Goal: Obtain resource: Obtain resource

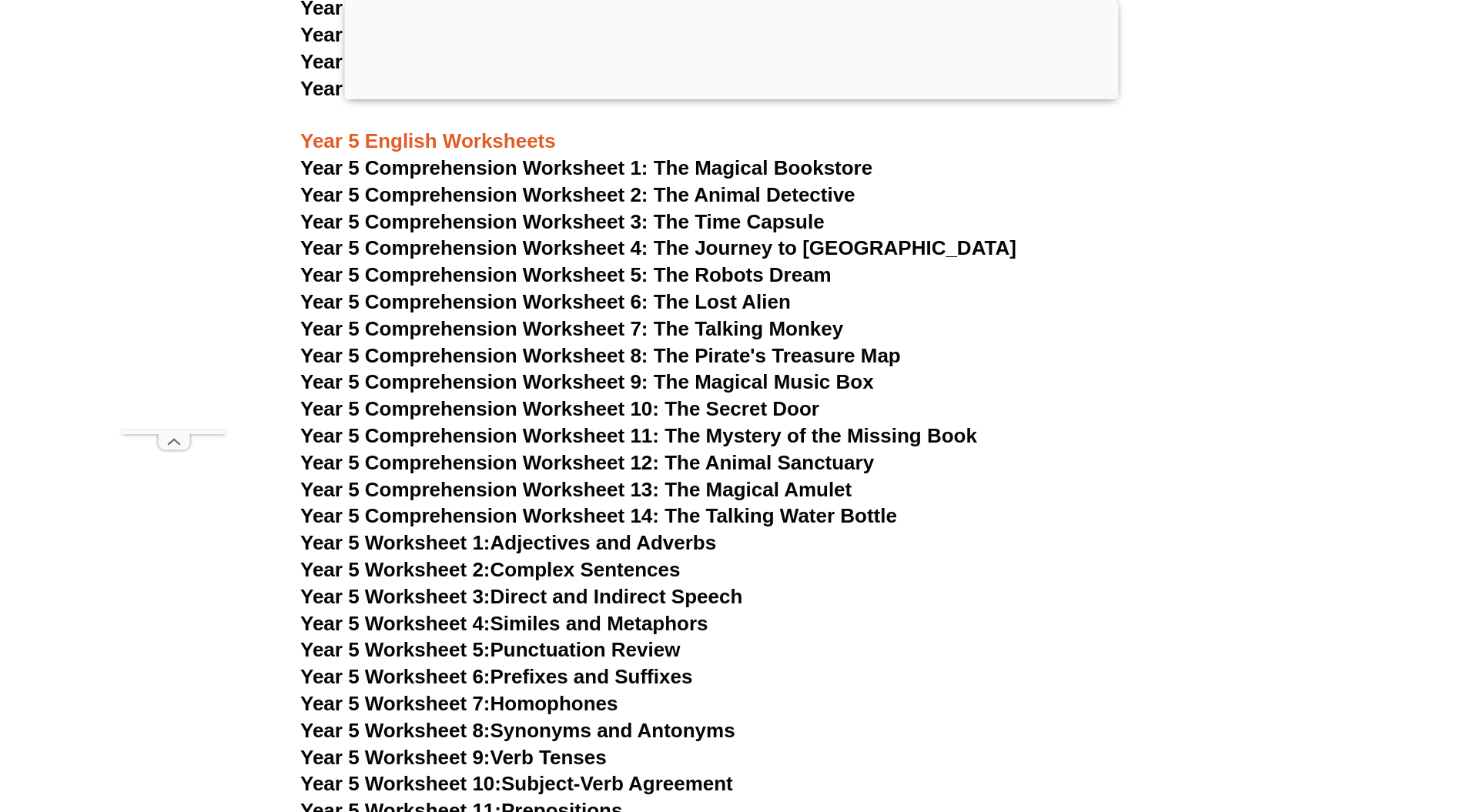
scroll to position [7280, 0]
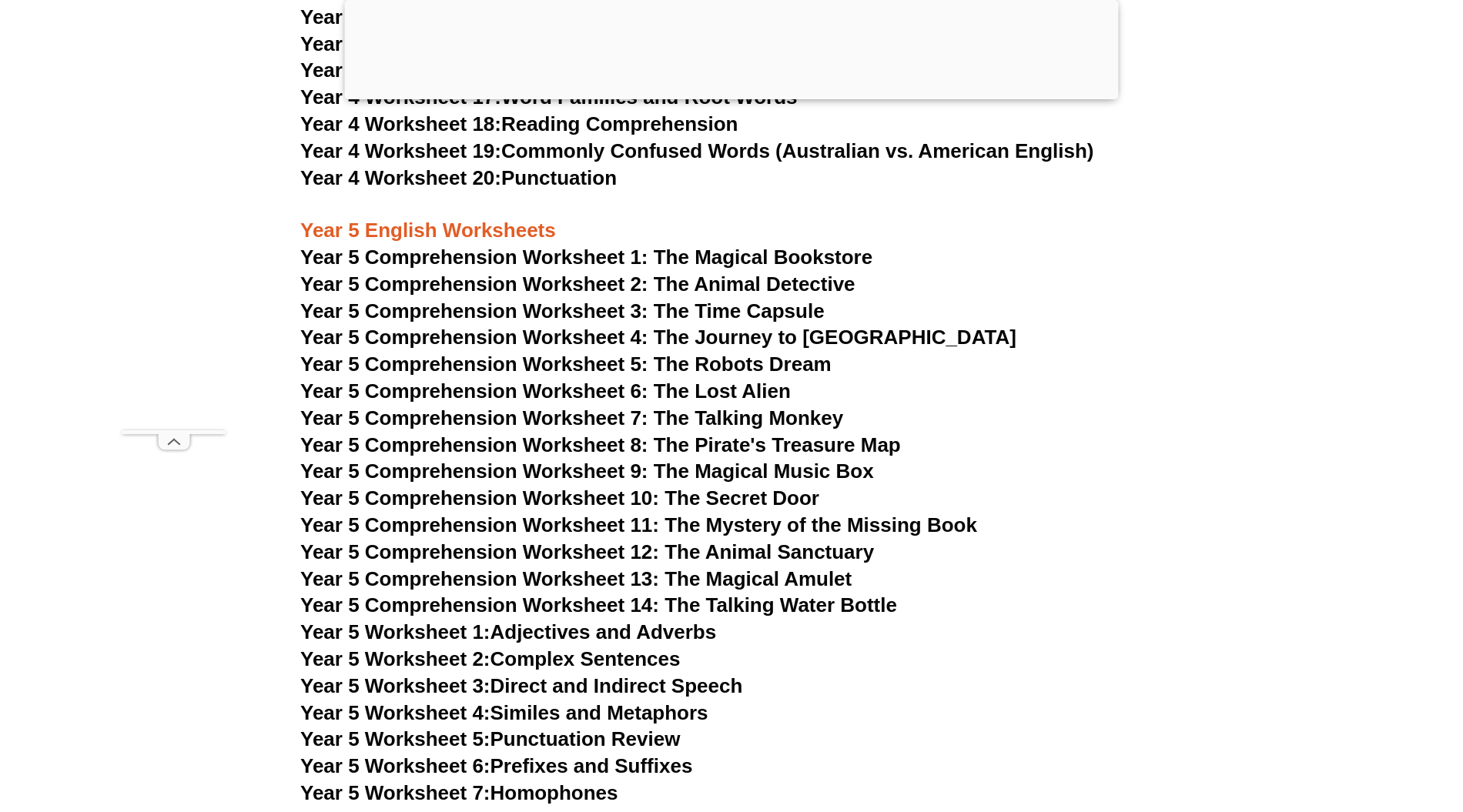
click at [723, 472] on span "Year 5 Comprehension Worksheet 9: The Magical Music Box" at bounding box center [587, 471] width 574 height 23
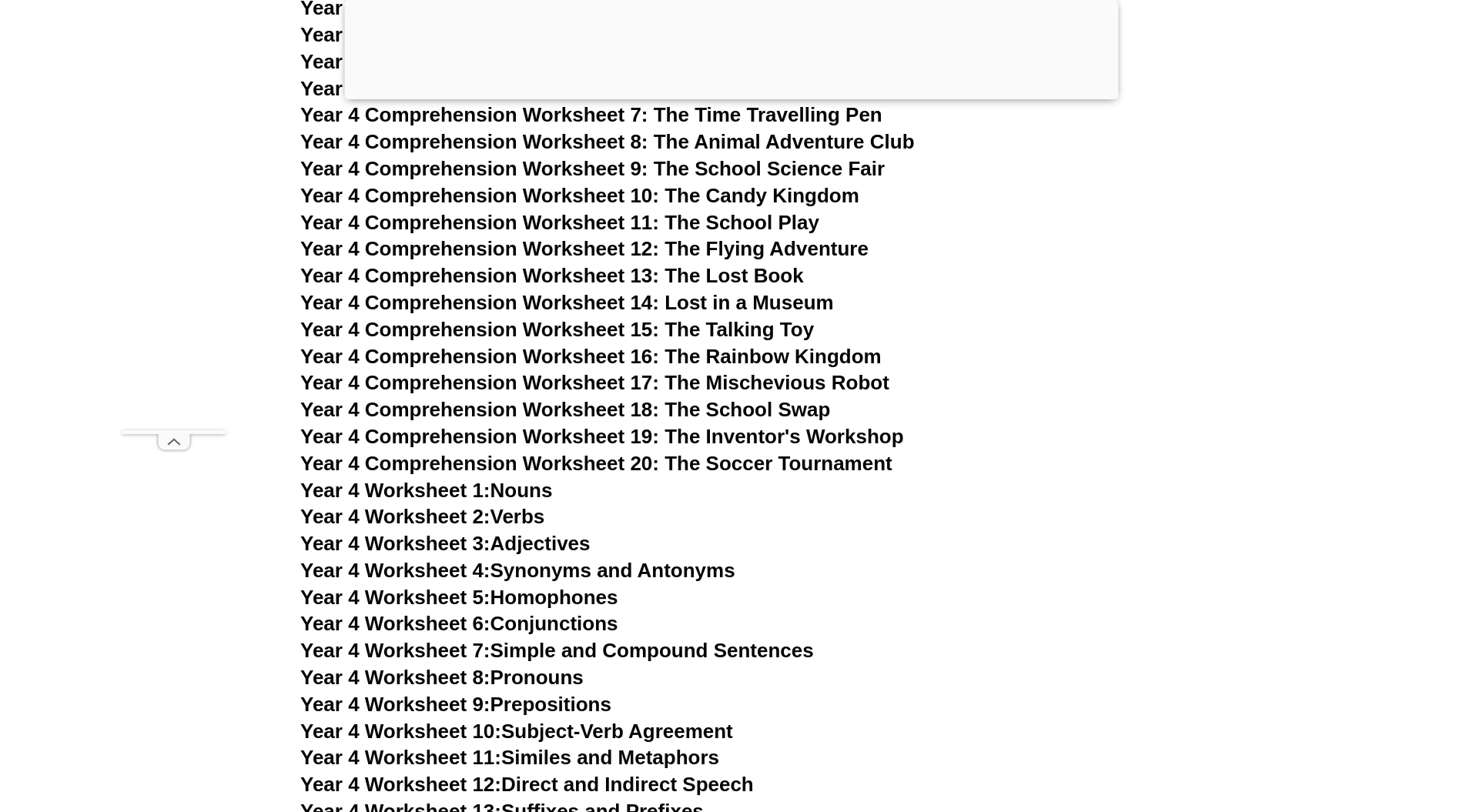
scroll to position [6357, 0]
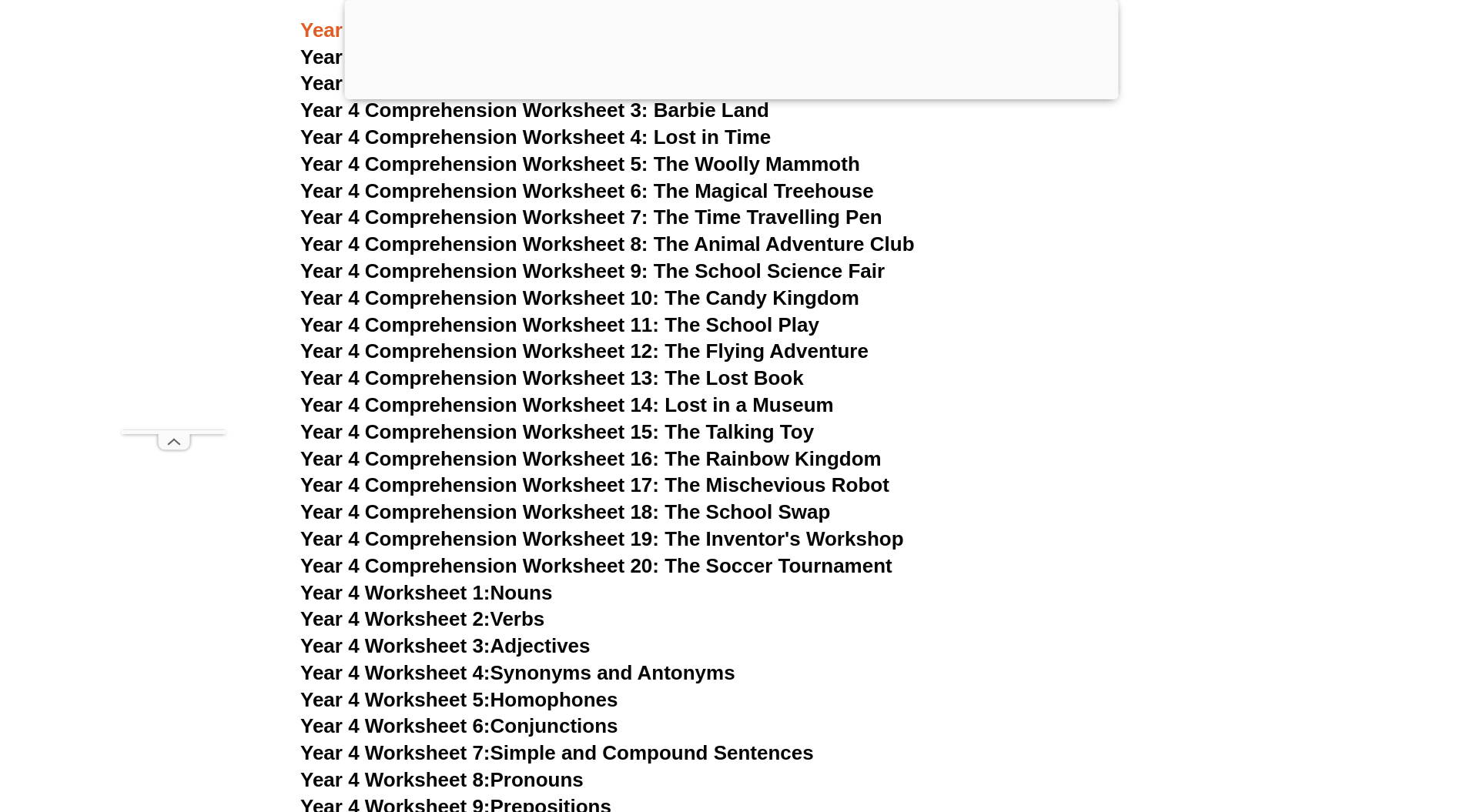
click at [591, 393] on h3 "Year 4 Comprehension Worksheet 14: Lost in a Museum" at bounding box center [731, 405] width 862 height 26
click at [594, 397] on span "Year 4 Comprehension Worksheet 14: Lost in a Museum" at bounding box center [567, 405] width 534 height 23
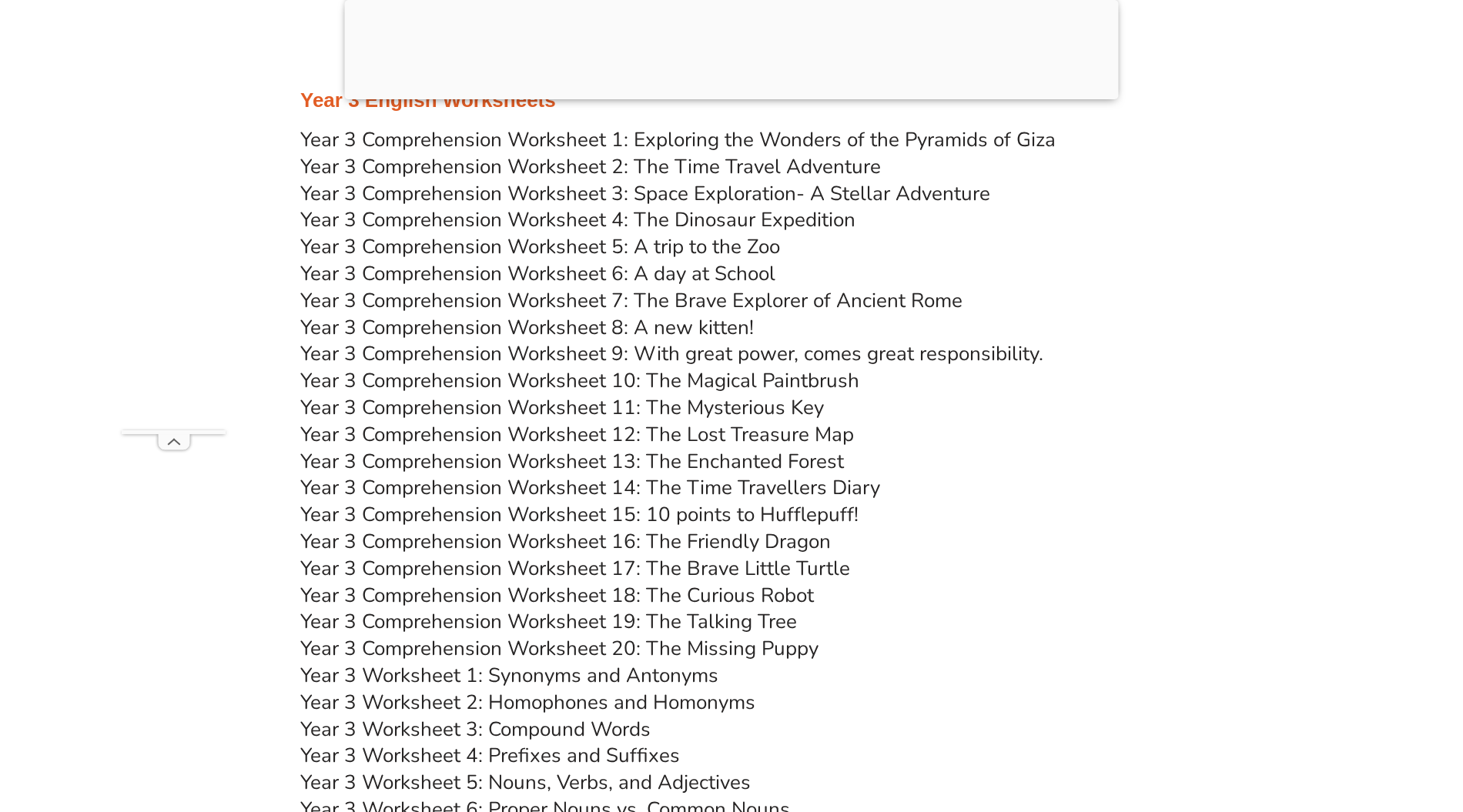
scroll to position [5125, 0]
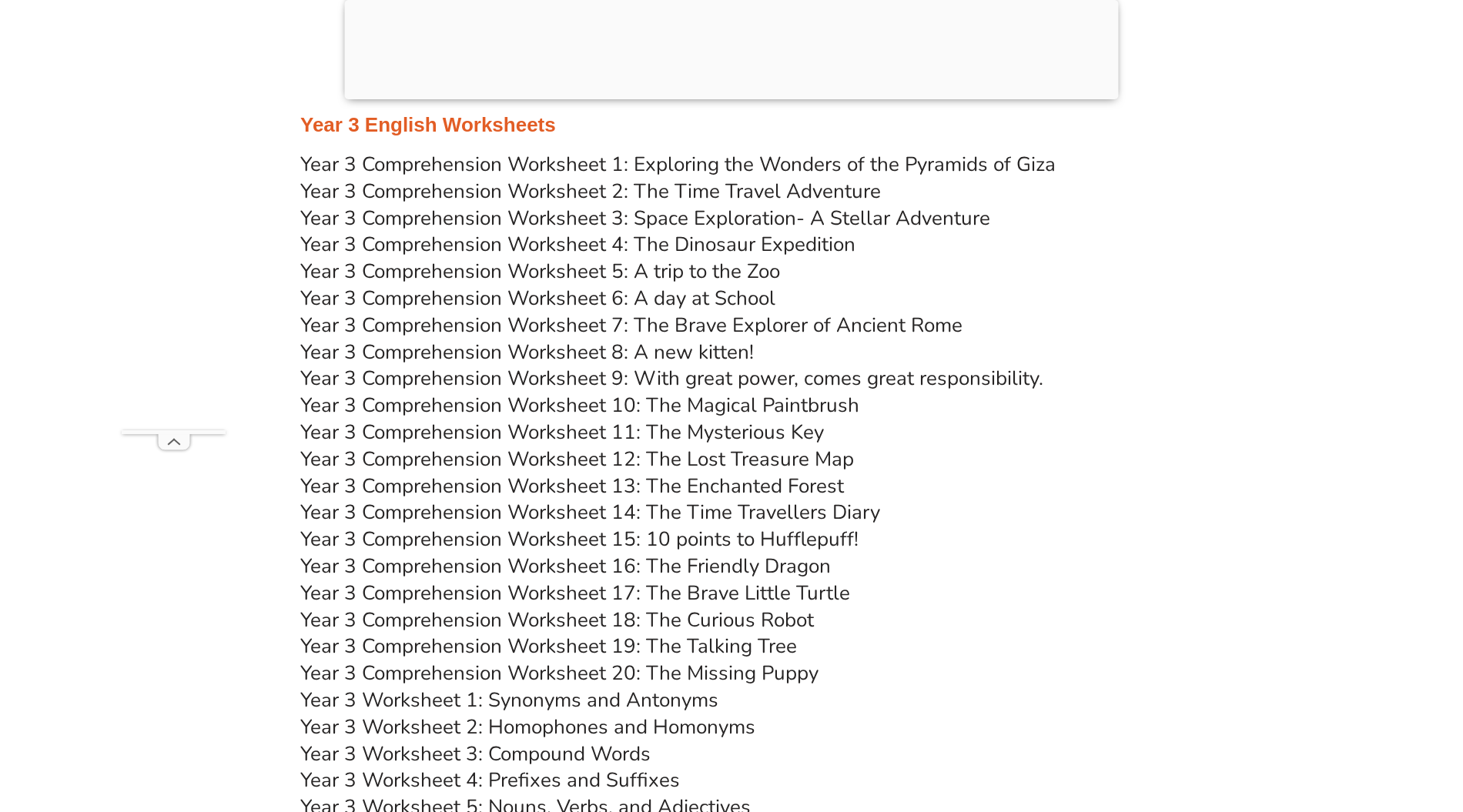
click at [560, 452] on link "Year 3 Comprehension Worksheet 12: The Lost Treasure Map" at bounding box center [577, 459] width 554 height 27
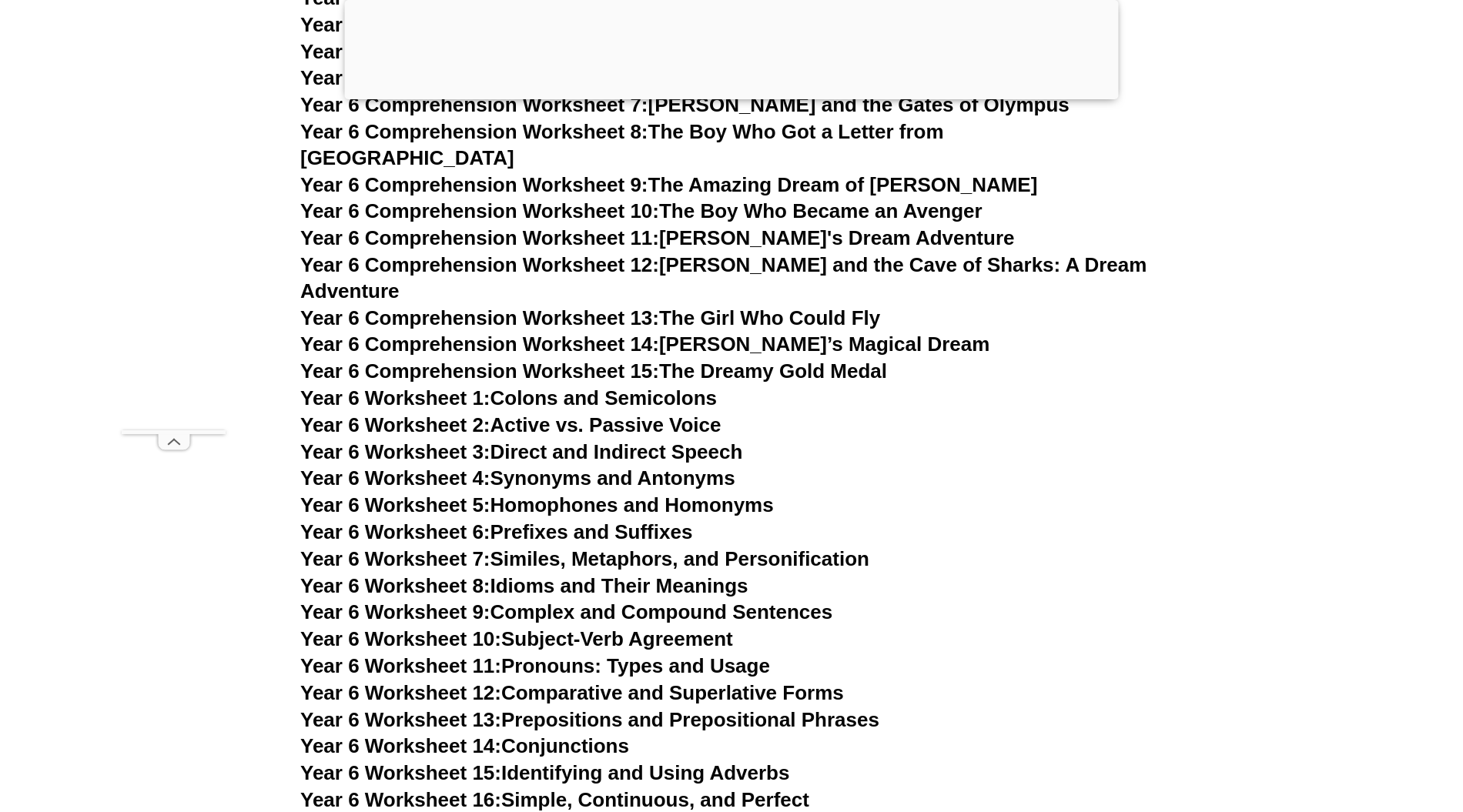
scroll to position [8512, 0]
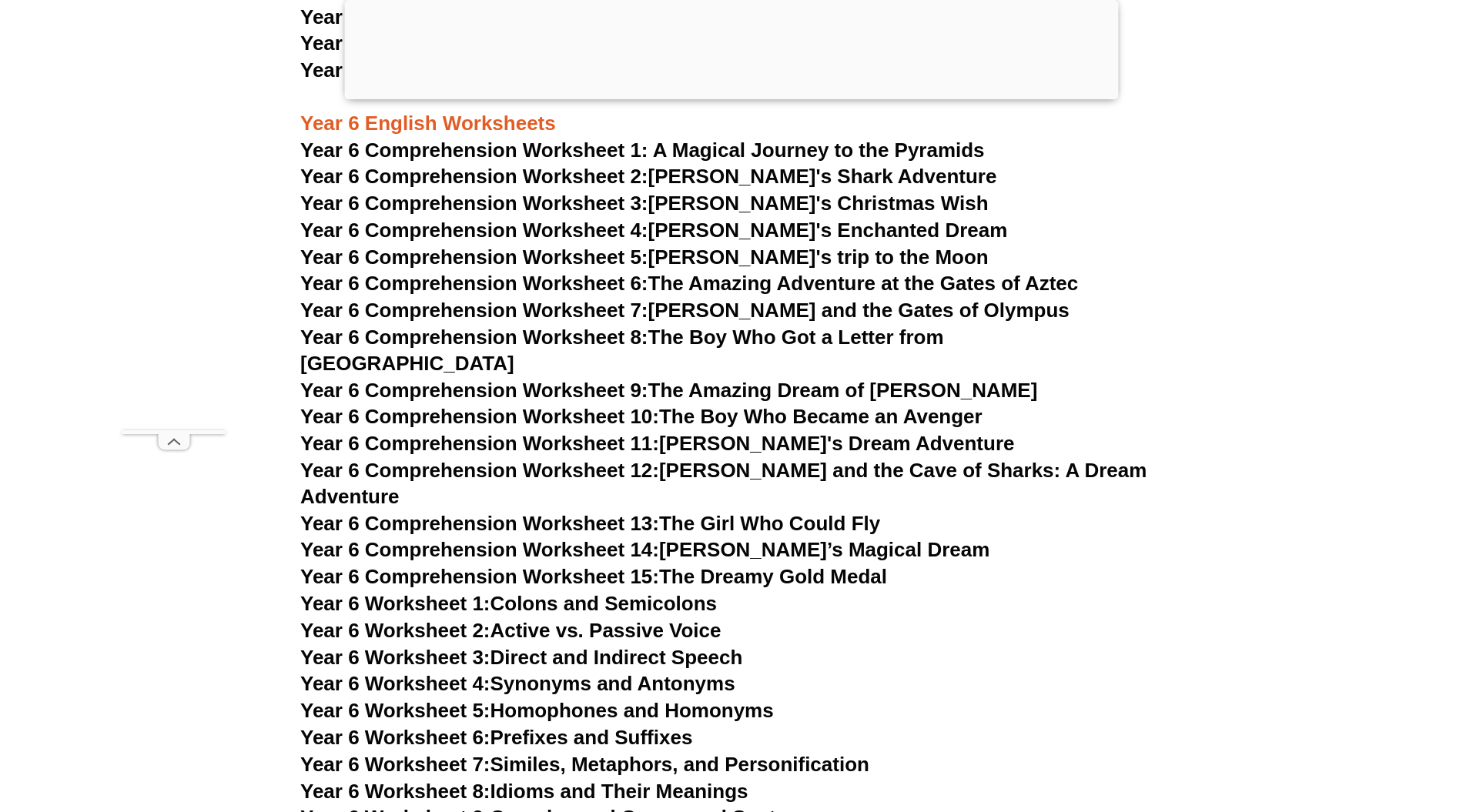
click at [675, 431] on link "Year 6 Comprehension Worksheet 11: [PERSON_NAME]'s Dream Adventure" at bounding box center [657, 443] width 714 height 23
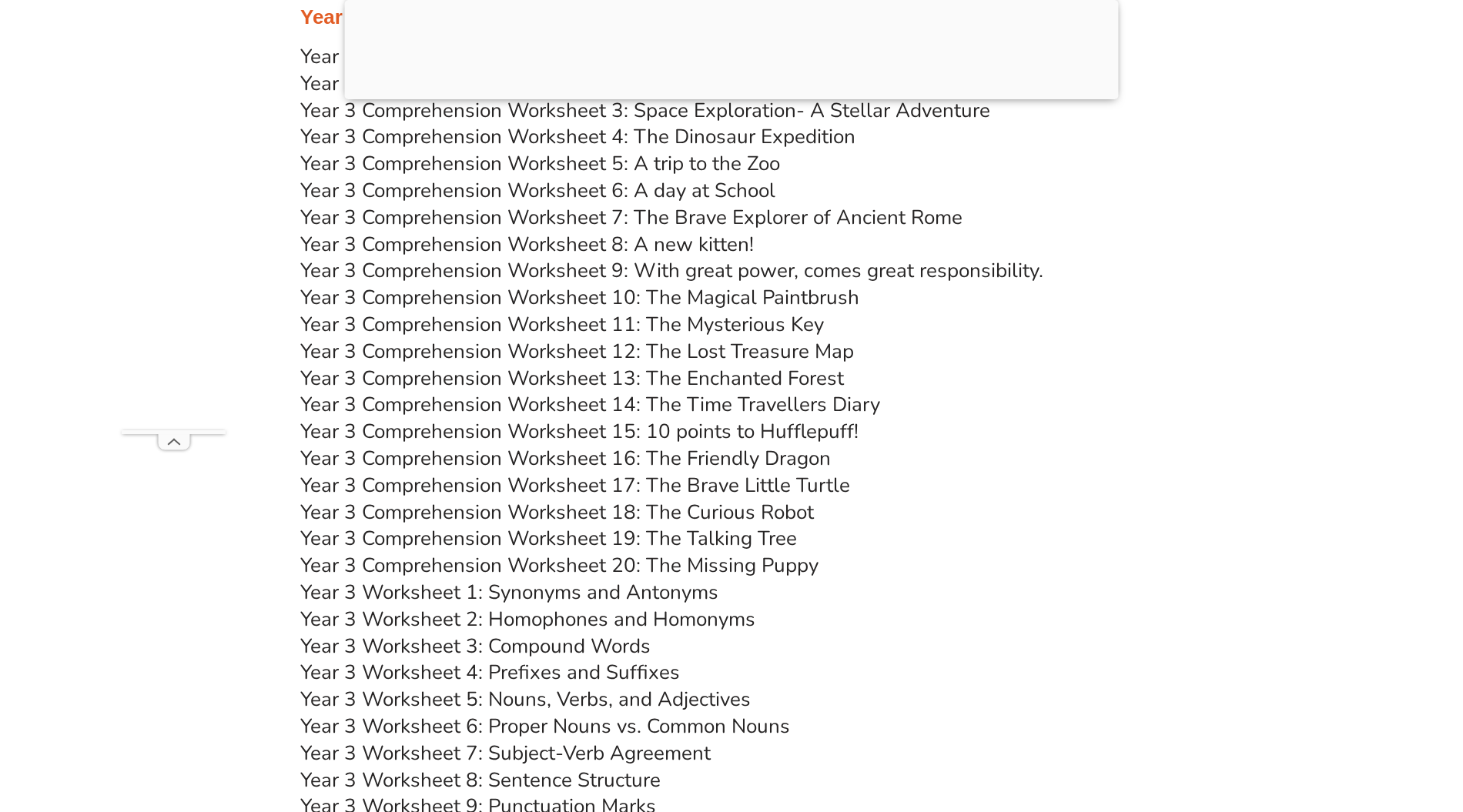
scroll to position [5228, 0]
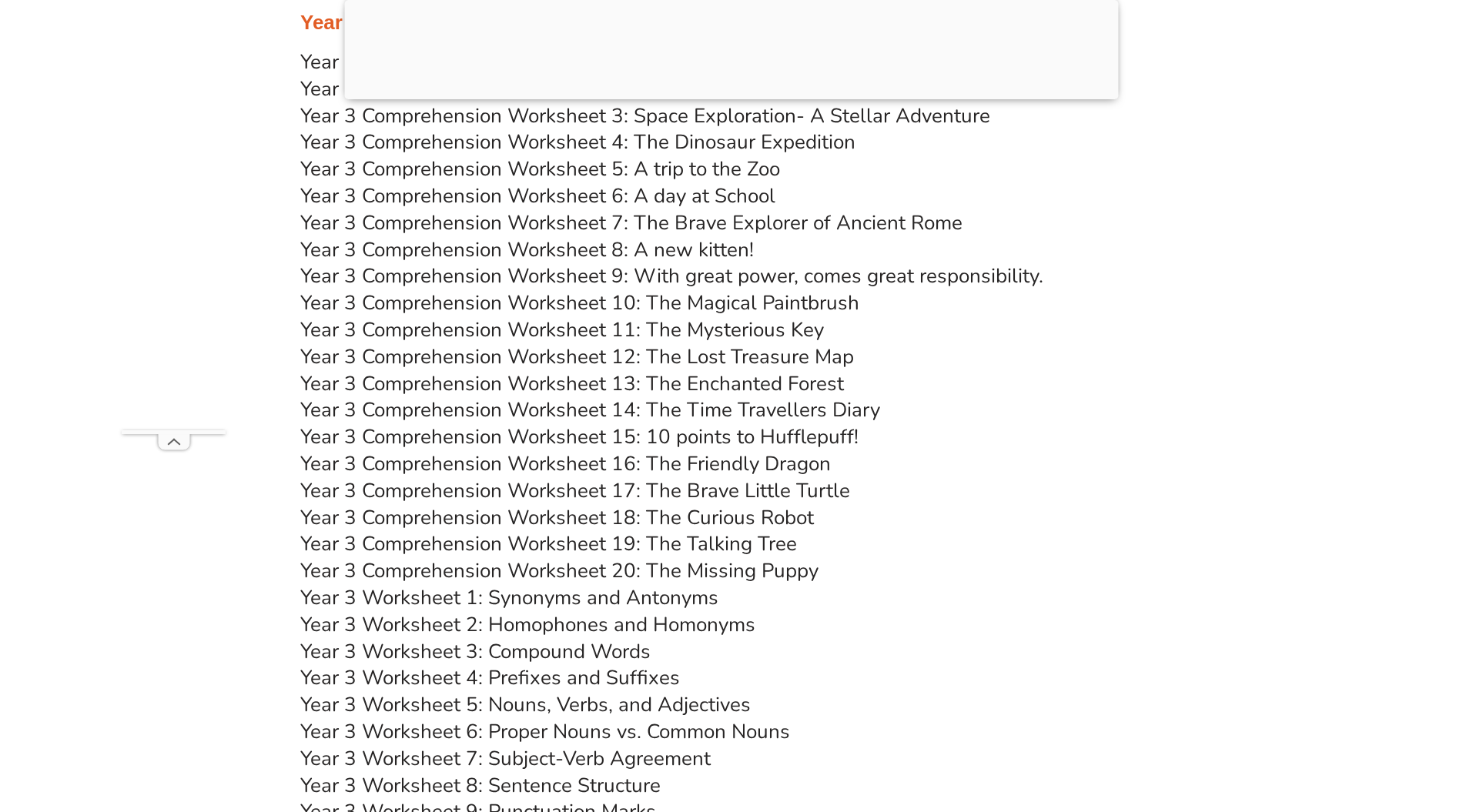
click at [607, 466] on link "Year 3 Comprehension Worksheet 16: The Friendly Dragon" at bounding box center [565, 464] width 530 height 27
click at [616, 379] on link "Year 3 Comprehension Worksheet 13: The Enchanted Forest" at bounding box center [572, 384] width 543 height 27
